Goal: Task Accomplishment & Management: Use online tool/utility

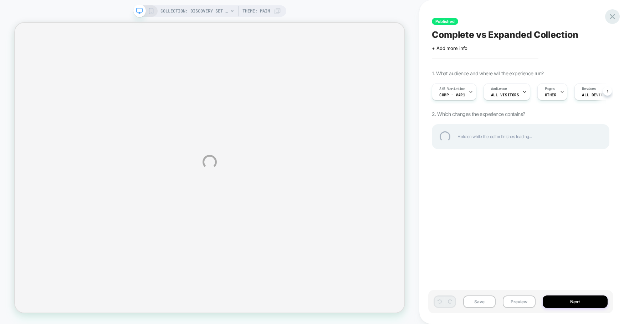
click at [616, 14] on div at bounding box center [613, 16] width 15 height 15
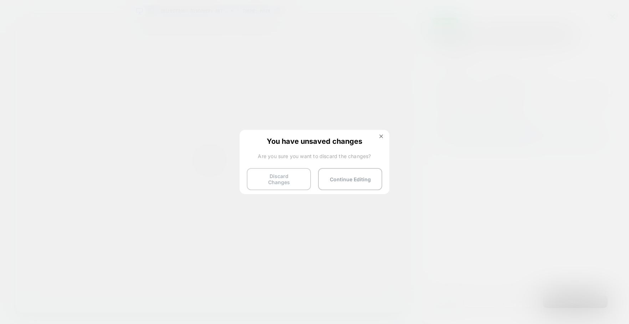
click at [285, 178] on button "Discard Changes" at bounding box center [279, 179] width 64 height 22
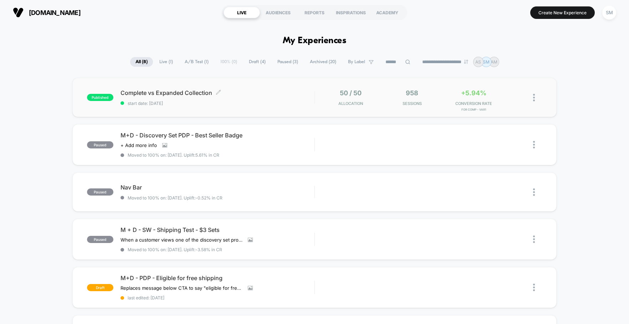
click at [171, 89] on span "Complete vs Expanded Collection Click to edit experience details" at bounding box center [218, 92] width 194 height 7
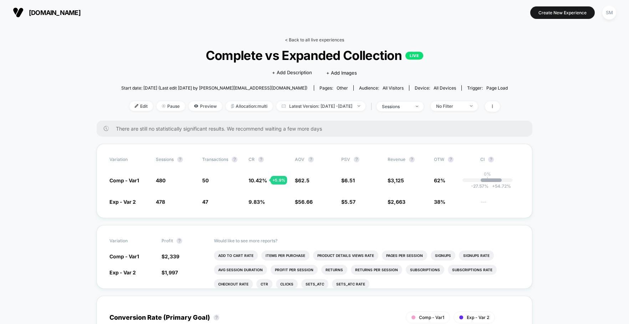
click at [313, 38] on link "< Back to all live experiences" at bounding box center [314, 39] width 59 height 5
